Goal: Task Accomplishment & Management: Manage account settings

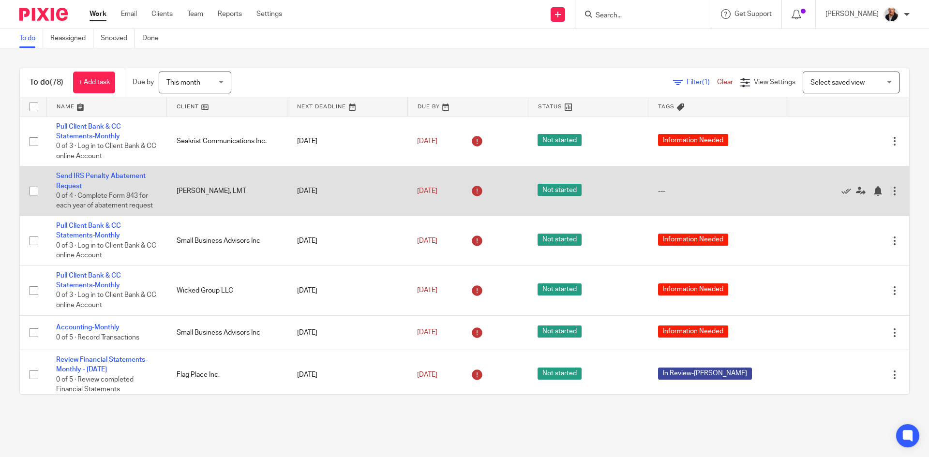
click at [36, 190] on input "checkbox" at bounding box center [34, 191] width 18 height 18
checkbox input "true"
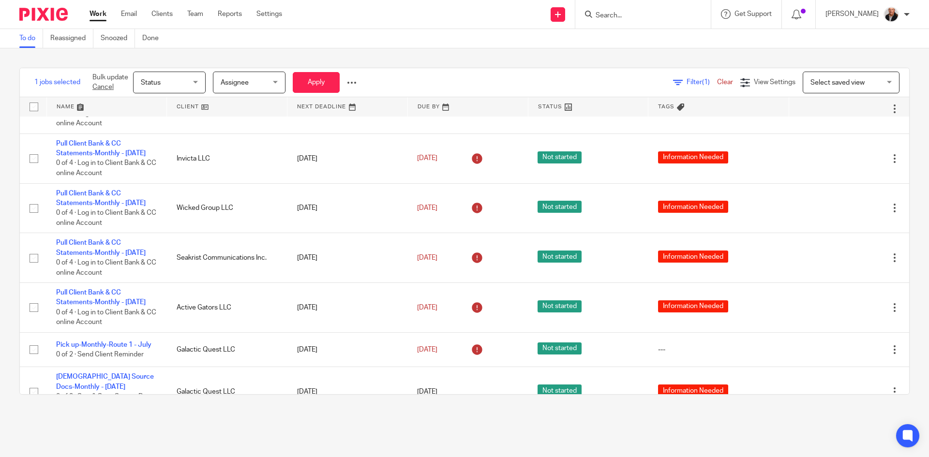
scroll to position [1646, 0]
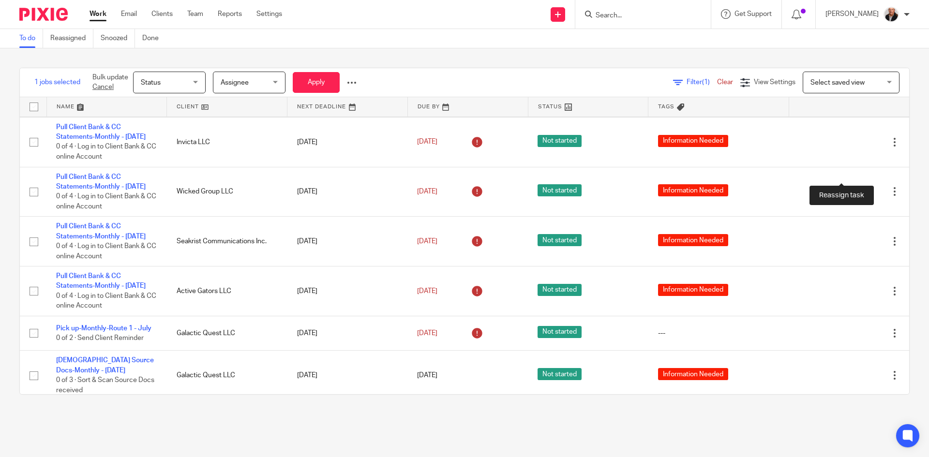
click at [856, 97] on icon at bounding box center [861, 93] width 10 height 10
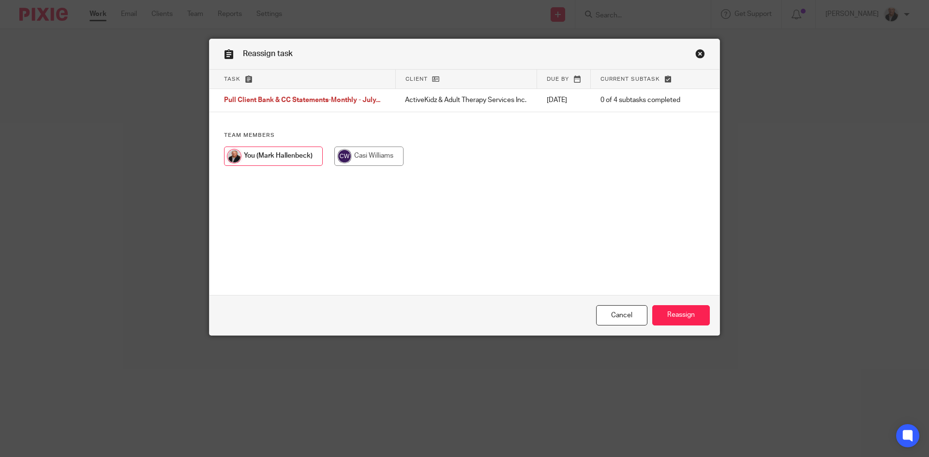
click at [359, 159] on input "radio" at bounding box center [369, 156] width 69 height 19
radio input "true"
click at [673, 313] on input "Reassign" at bounding box center [682, 315] width 58 height 21
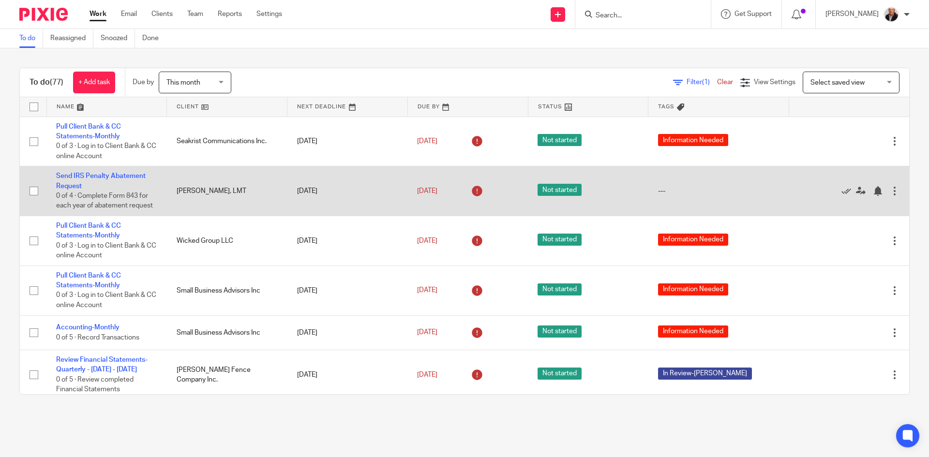
click at [35, 191] on input "checkbox" at bounding box center [34, 191] width 18 height 18
checkbox input "true"
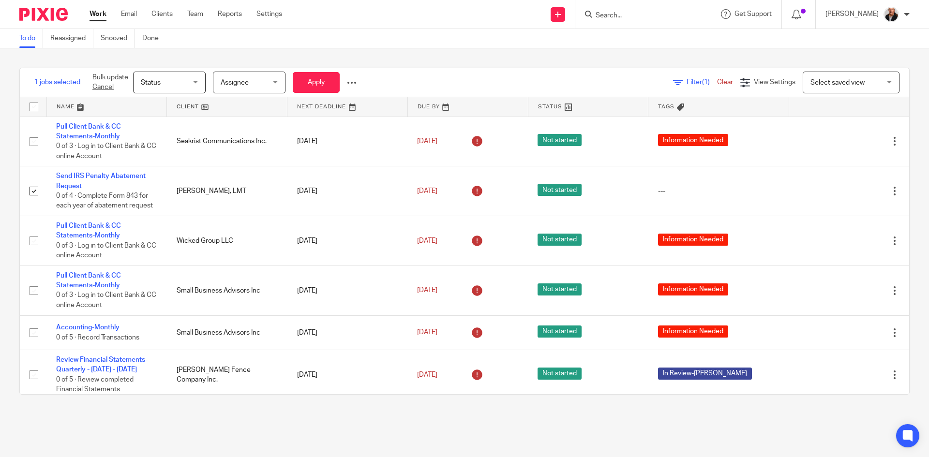
click at [191, 82] on span "Status" at bounding box center [166, 82] width 51 height 20
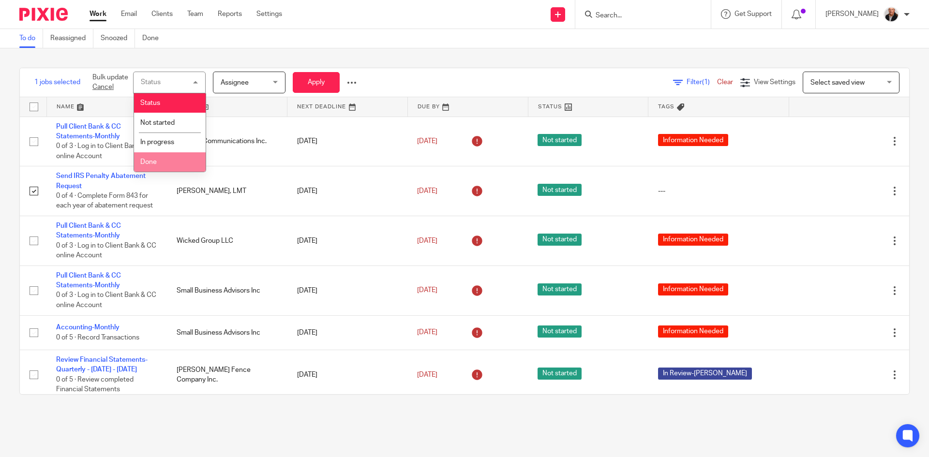
click at [154, 161] on span "Done" at bounding box center [148, 162] width 16 height 7
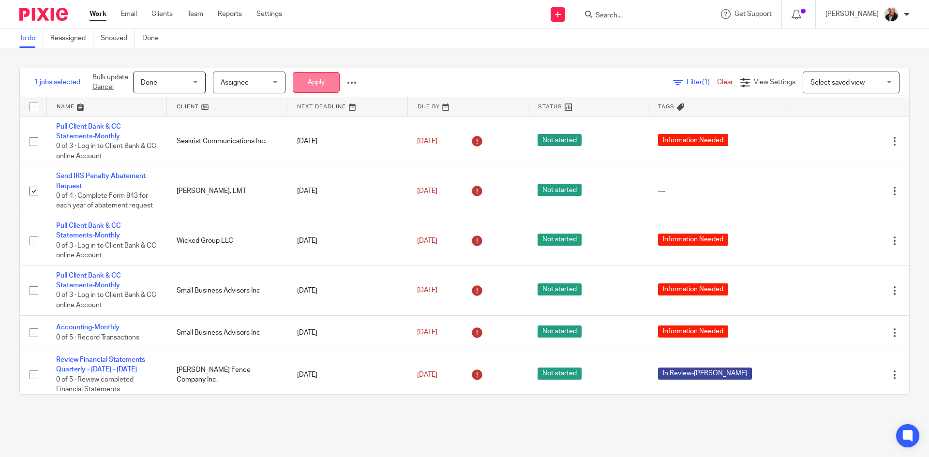
click at [319, 76] on button "Apply" at bounding box center [316, 82] width 47 height 21
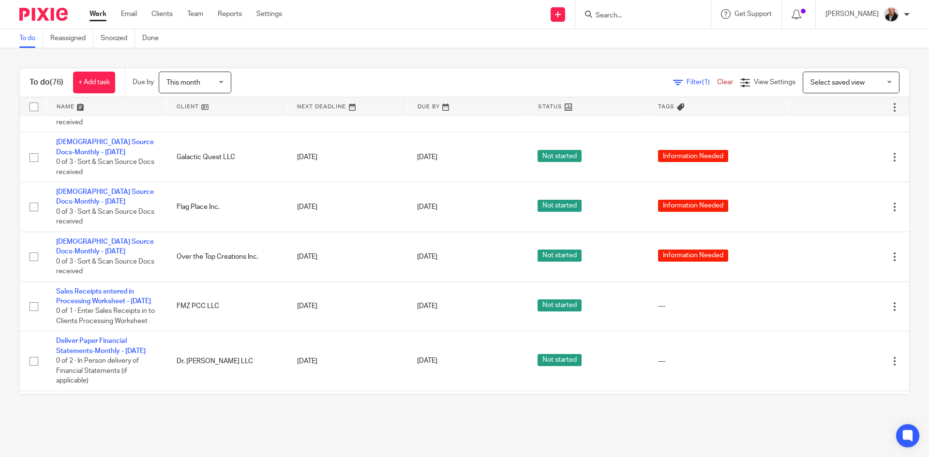
scroll to position [1840, 0]
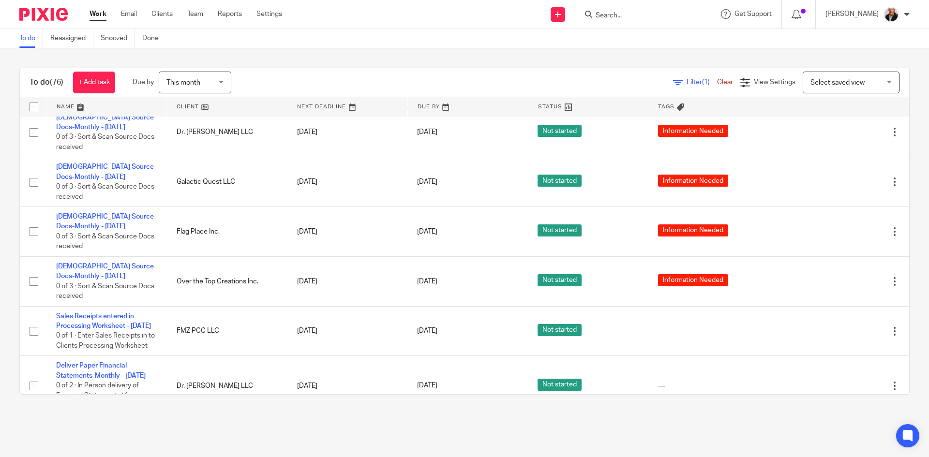
click at [37, 50] on input "checkbox" at bounding box center [34, 40] width 18 height 18
checkbox input "true"
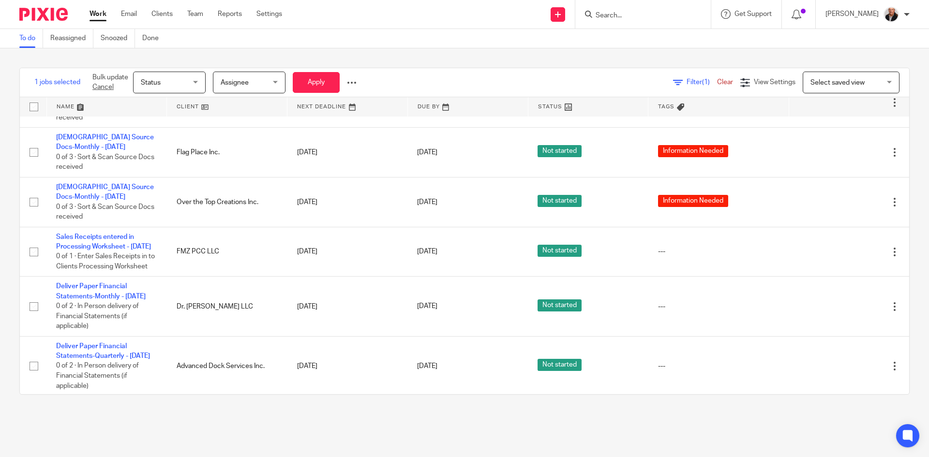
scroll to position [1936, 0]
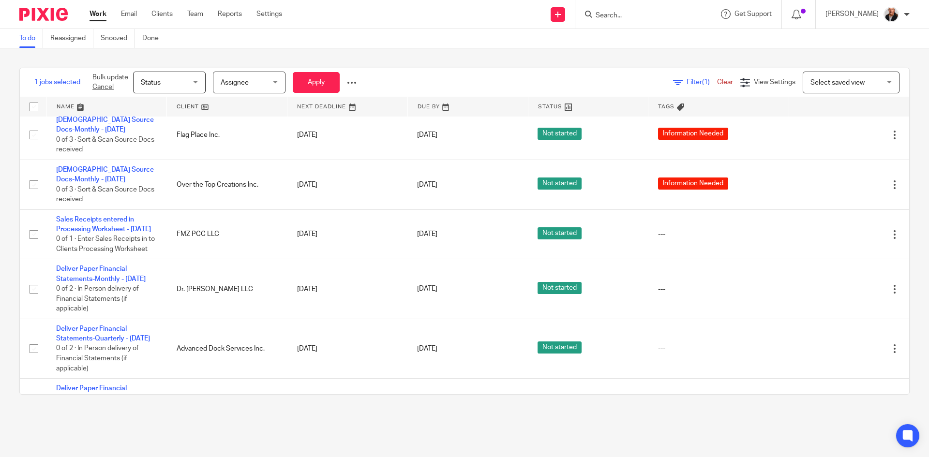
click at [161, 82] on span "Status" at bounding box center [151, 82] width 20 height 7
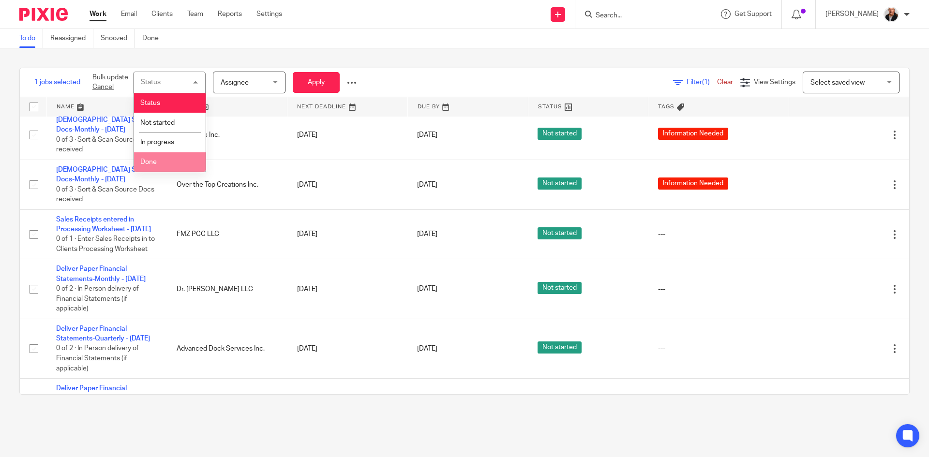
click at [150, 165] on span "Done" at bounding box center [148, 162] width 16 height 7
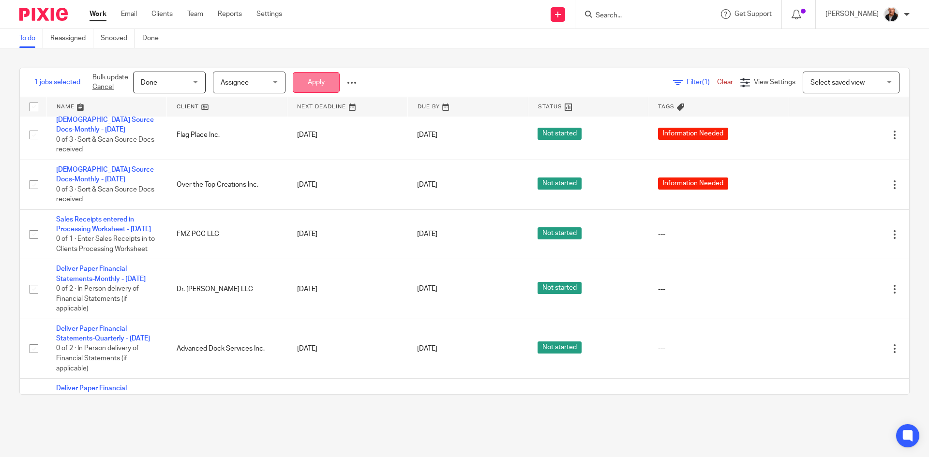
click at [315, 87] on button "Apply" at bounding box center [316, 82] width 47 height 21
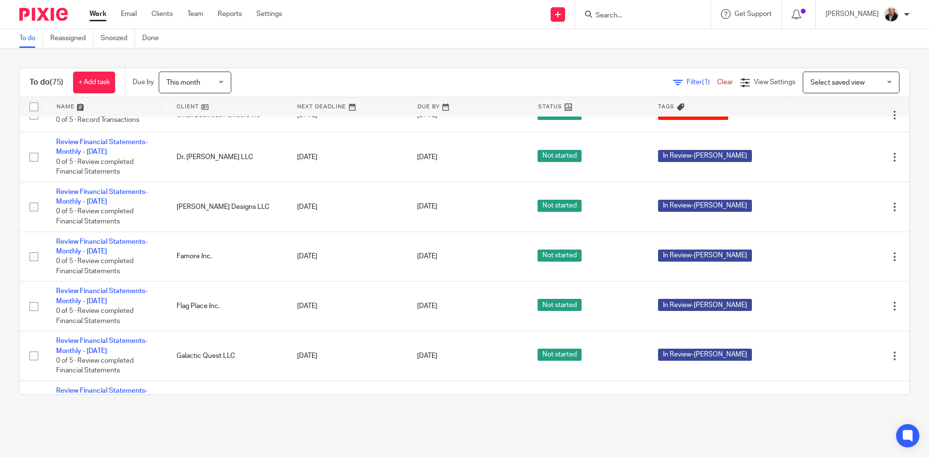
scroll to position [2856, 0]
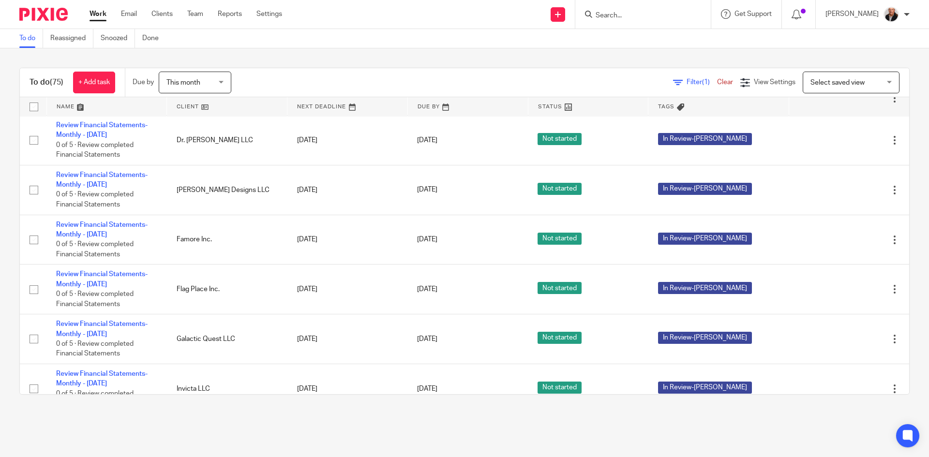
click at [100, 54] on link "Get Missing Bank Statements From Galactic Quest" at bounding box center [101, 46] width 91 height 16
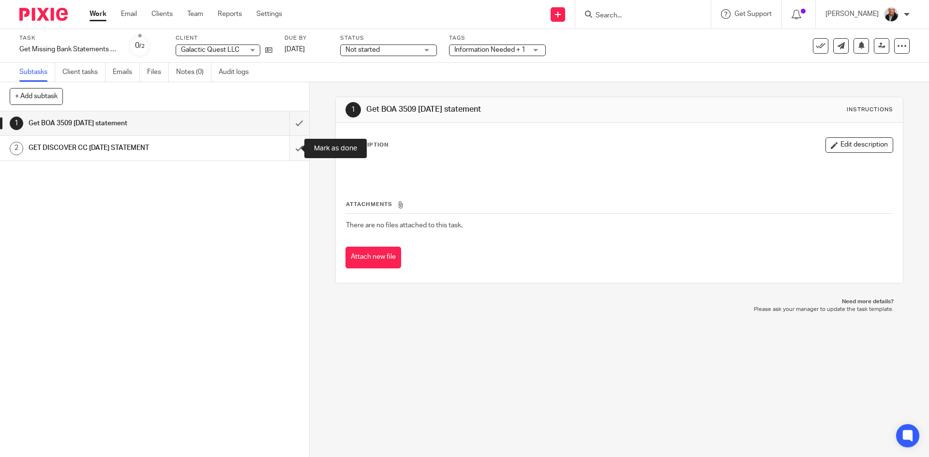
click at [287, 149] on input "submit" at bounding box center [154, 148] width 309 height 24
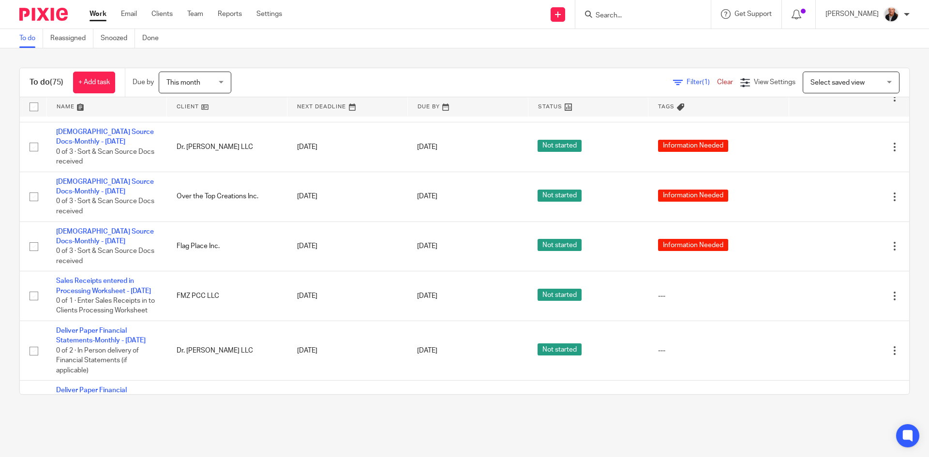
scroll to position [1840, 0]
click at [36, 58] on input "checkbox" at bounding box center [34, 48] width 18 height 18
checkbox input "true"
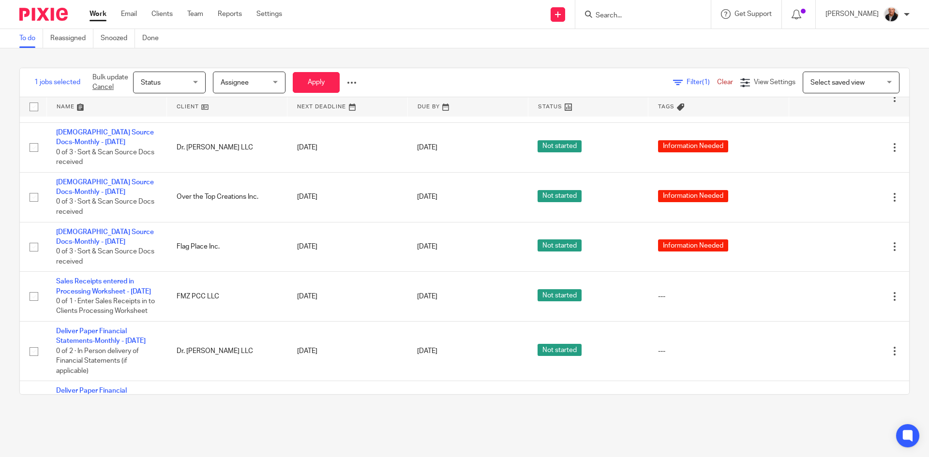
click at [162, 83] on span "Status" at bounding box center [166, 82] width 51 height 20
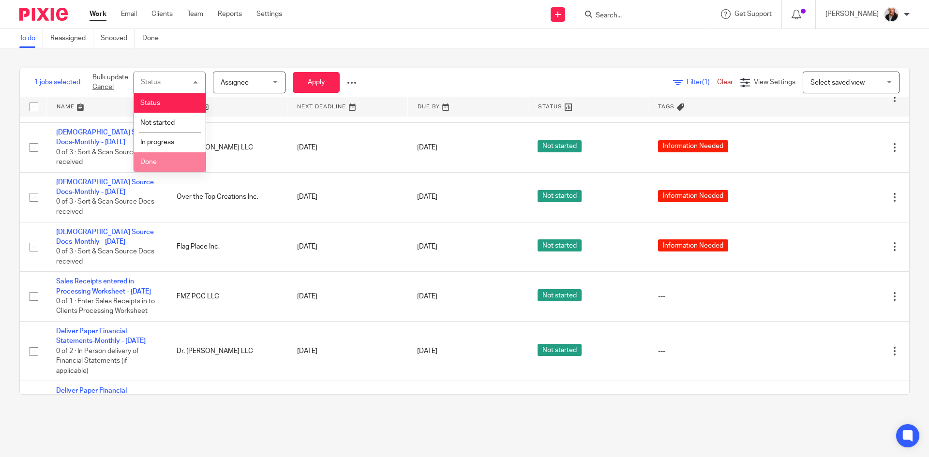
click at [151, 165] on span "Done" at bounding box center [148, 162] width 16 height 7
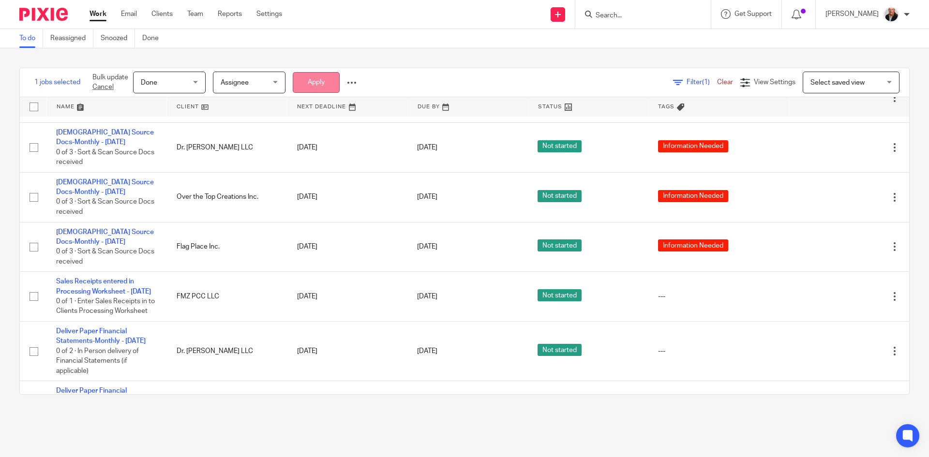
click at [310, 81] on button "Apply" at bounding box center [316, 82] width 47 height 21
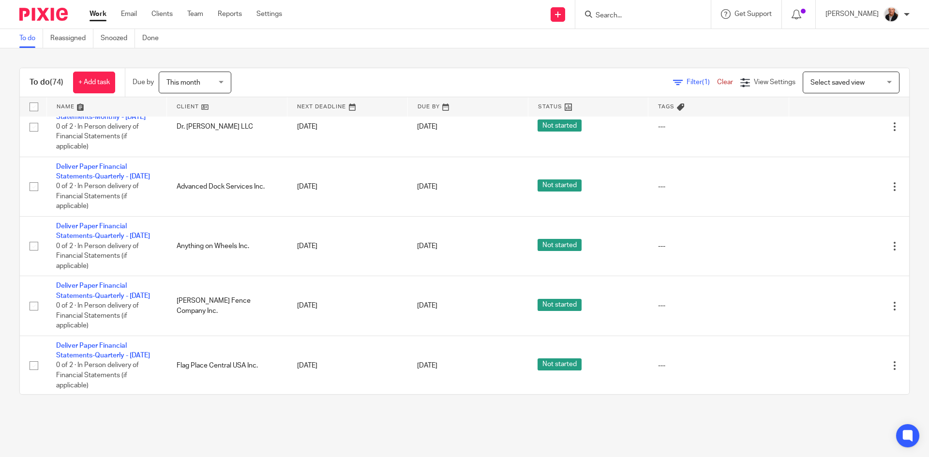
scroll to position [1966, 0]
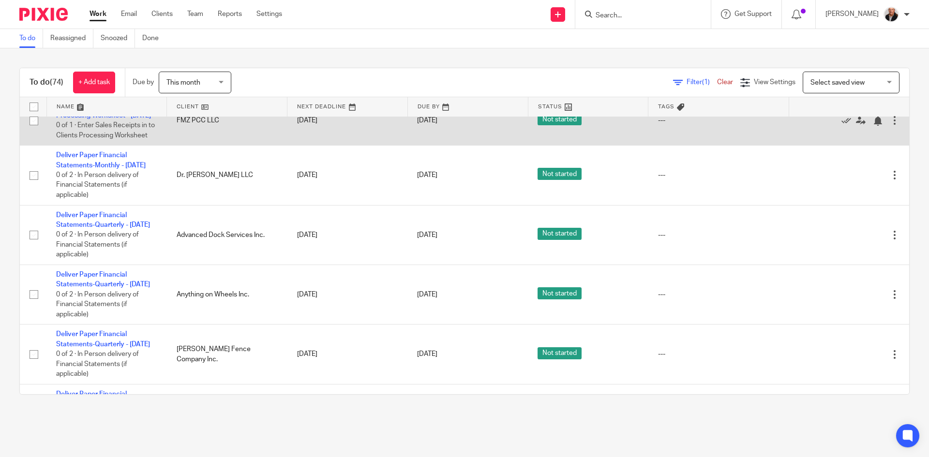
click at [34, 130] on input "checkbox" at bounding box center [34, 121] width 18 height 18
checkbox input "true"
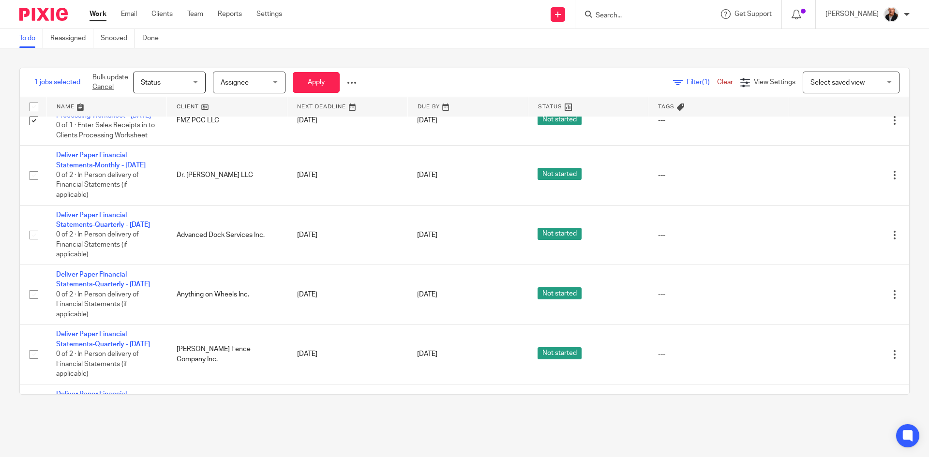
click at [160, 86] on span "Status" at bounding box center [151, 82] width 20 height 7
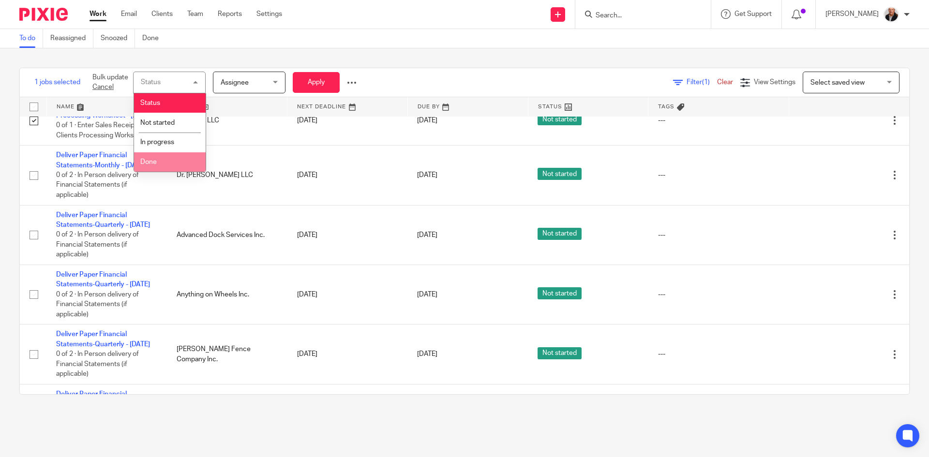
click at [160, 162] on li "Done" at bounding box center [170, 162] width 72 height 20
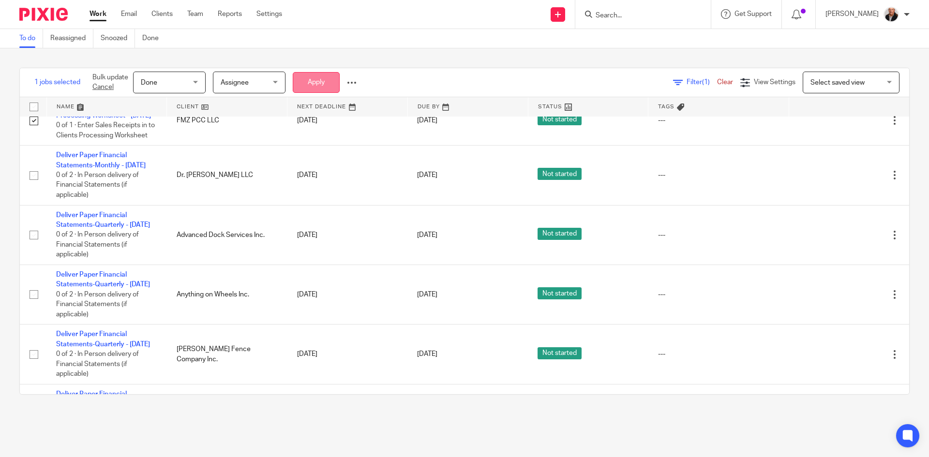
click at [305, 81] on button "Apply" at bounding box center [316, 82] width 47 height 21
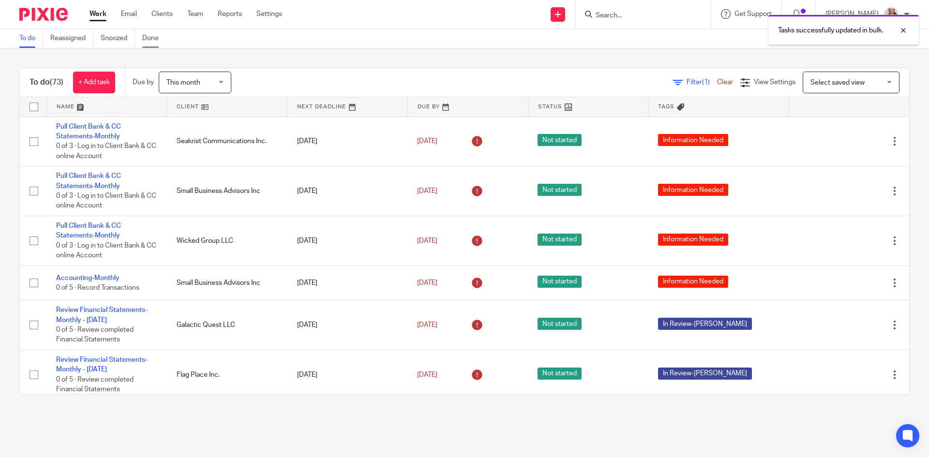
click at [154, 35] on link "Done" at bounding box center [154, 38] width 24 height 19
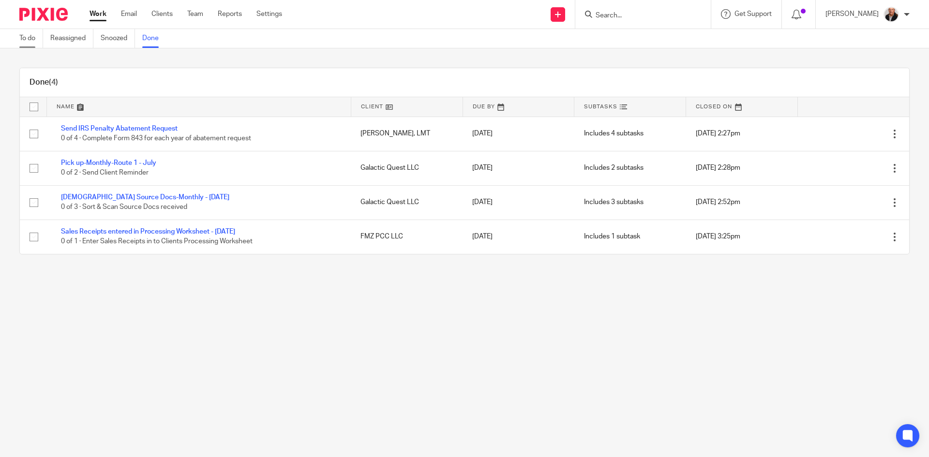
click at [29, 36] on link "To do" at bounding box center [31, 38] width 24 height 19
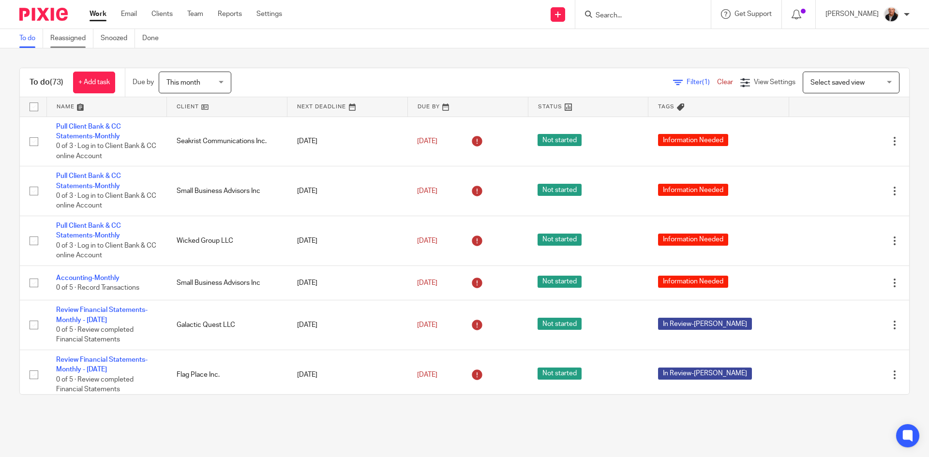
click at [58, 37] on link "Reassigned" at bounding box center [71, 38] width 43 height 19
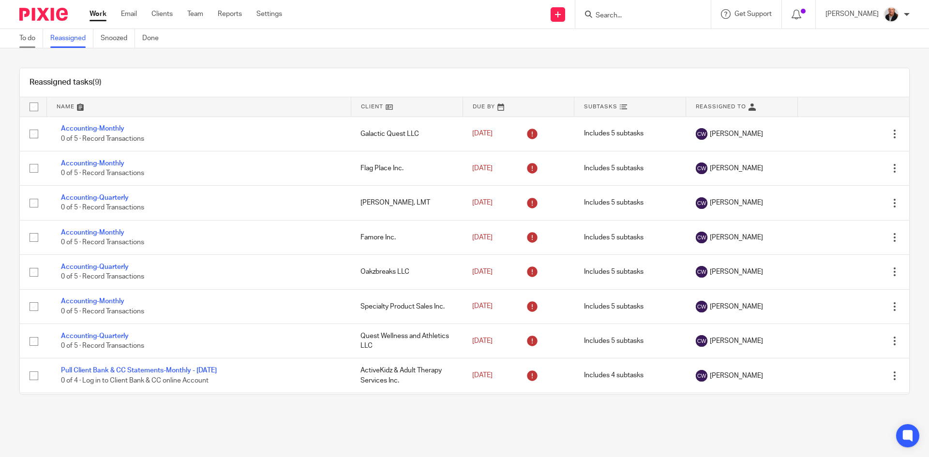
click at [21, 38] on link "To do" at bounding box center [31, 38] width 24 height 19
